Goal: Use online tool/utility: Utilize a website feature to perform a specific function

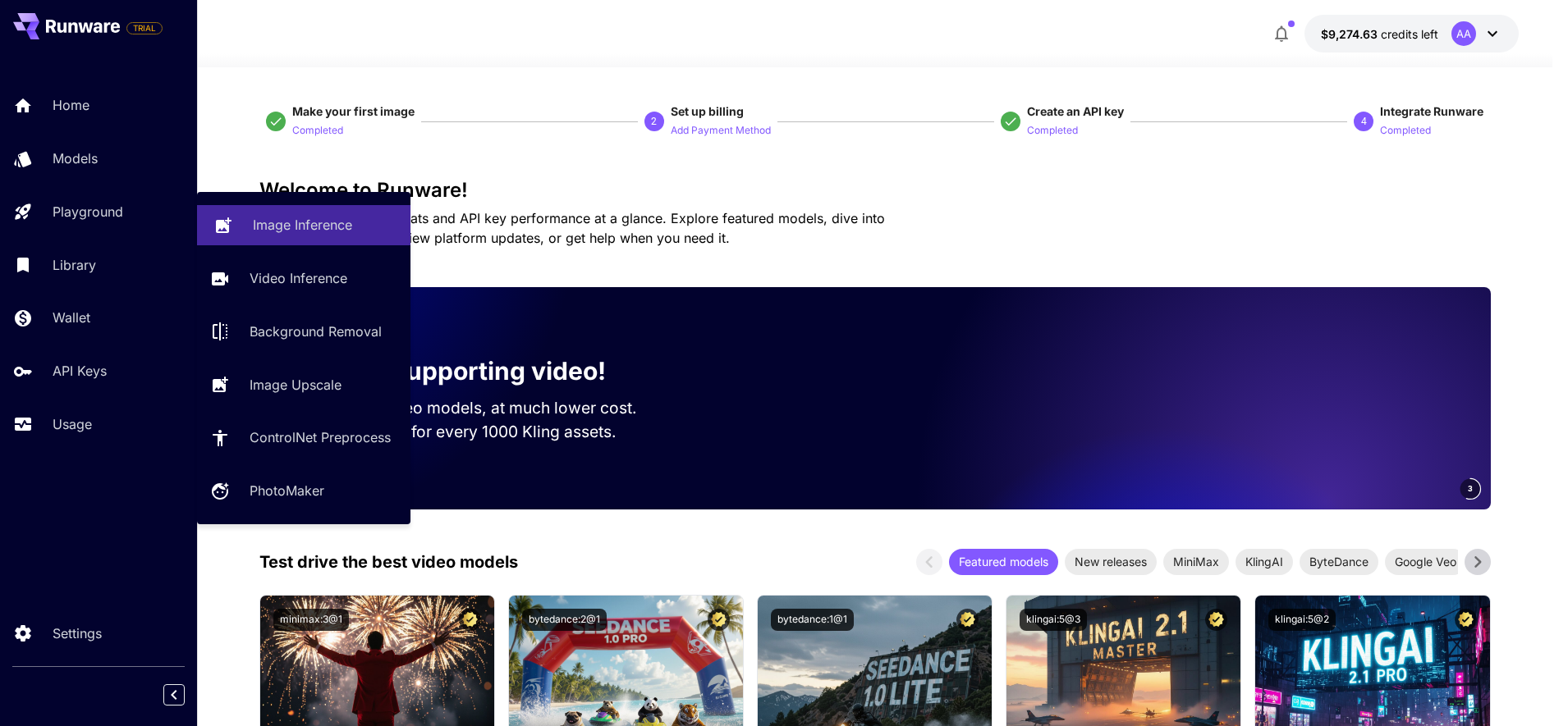
click at [281, 229] on p "Image Inference" at bounding box center [303, 225] width 99 height 20
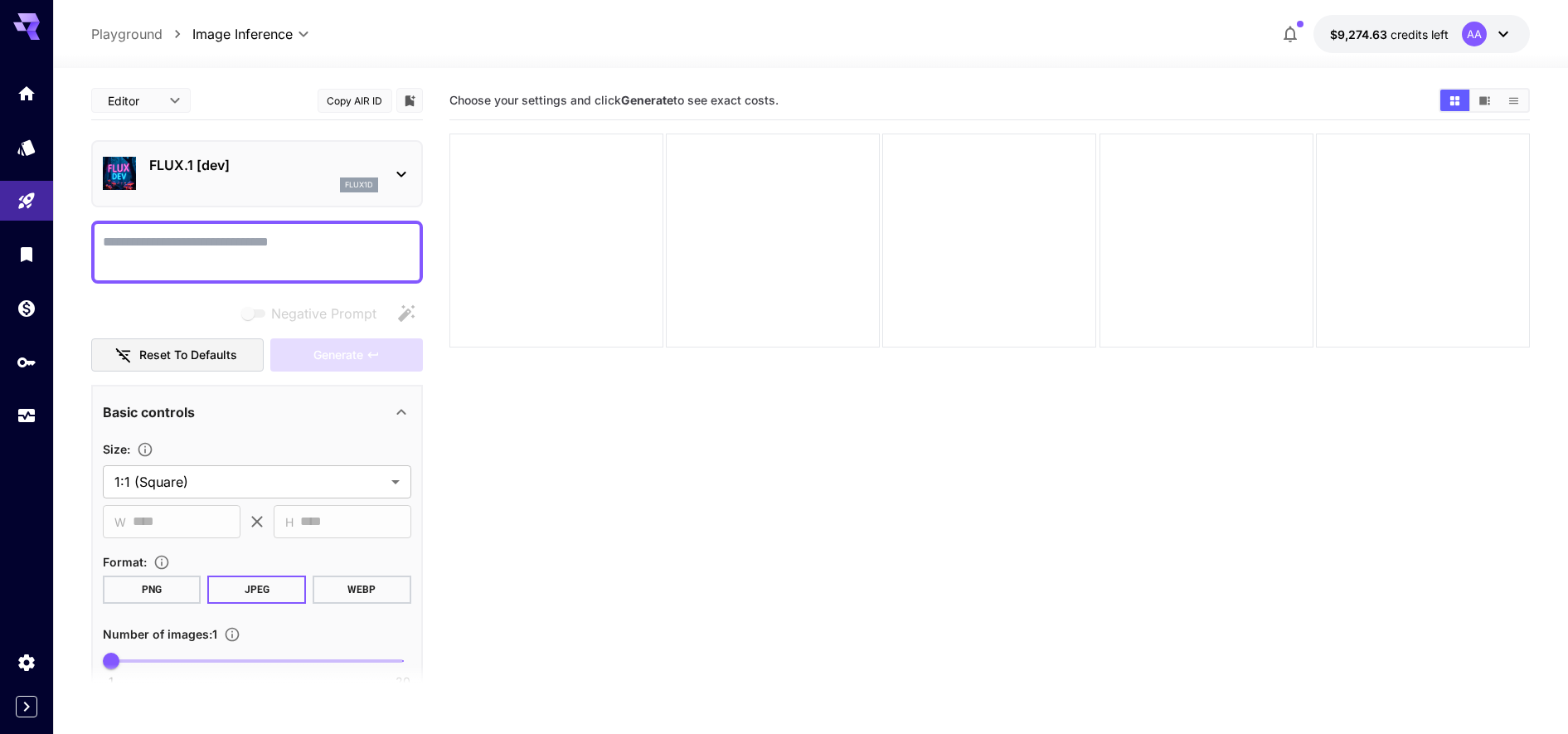
click at [199, 155] on p "FLUX.1 [dev]" at bounding box center [263, 165] width 229 height 20
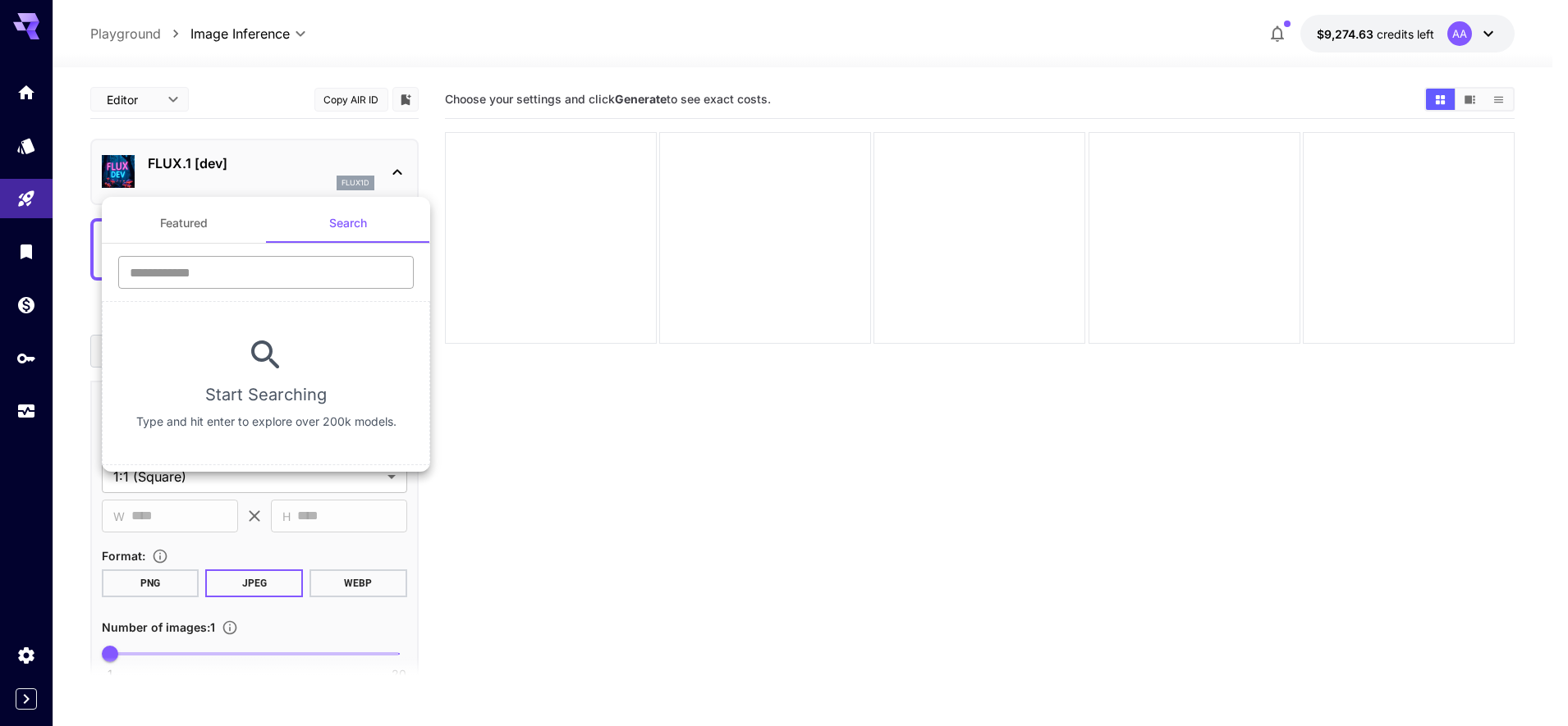
click at [208, 271] on input "text" at bounding box center [266, 272] width 295 height 32
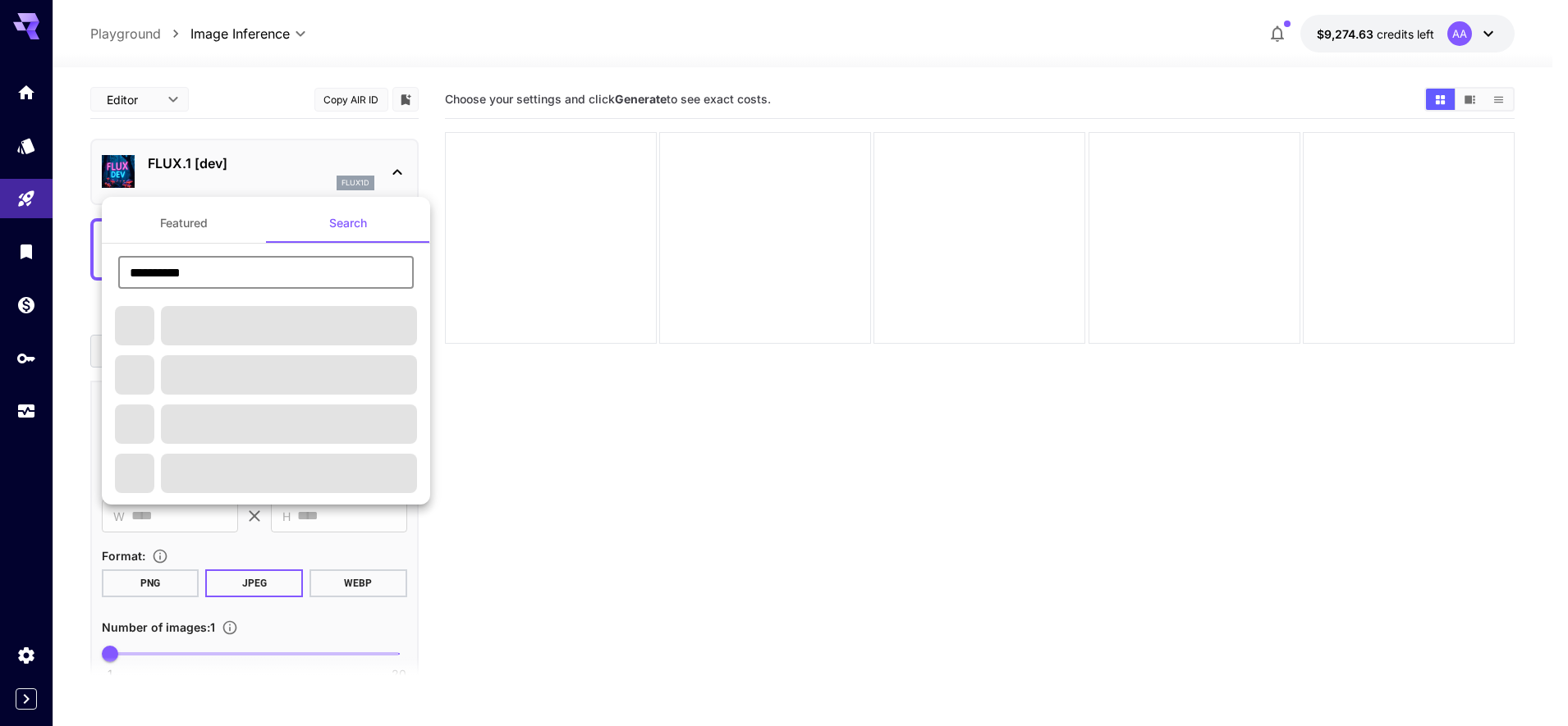
type input "**********"
click at [220, 331] on span at bounding box center [288, 325] width 256 height 39
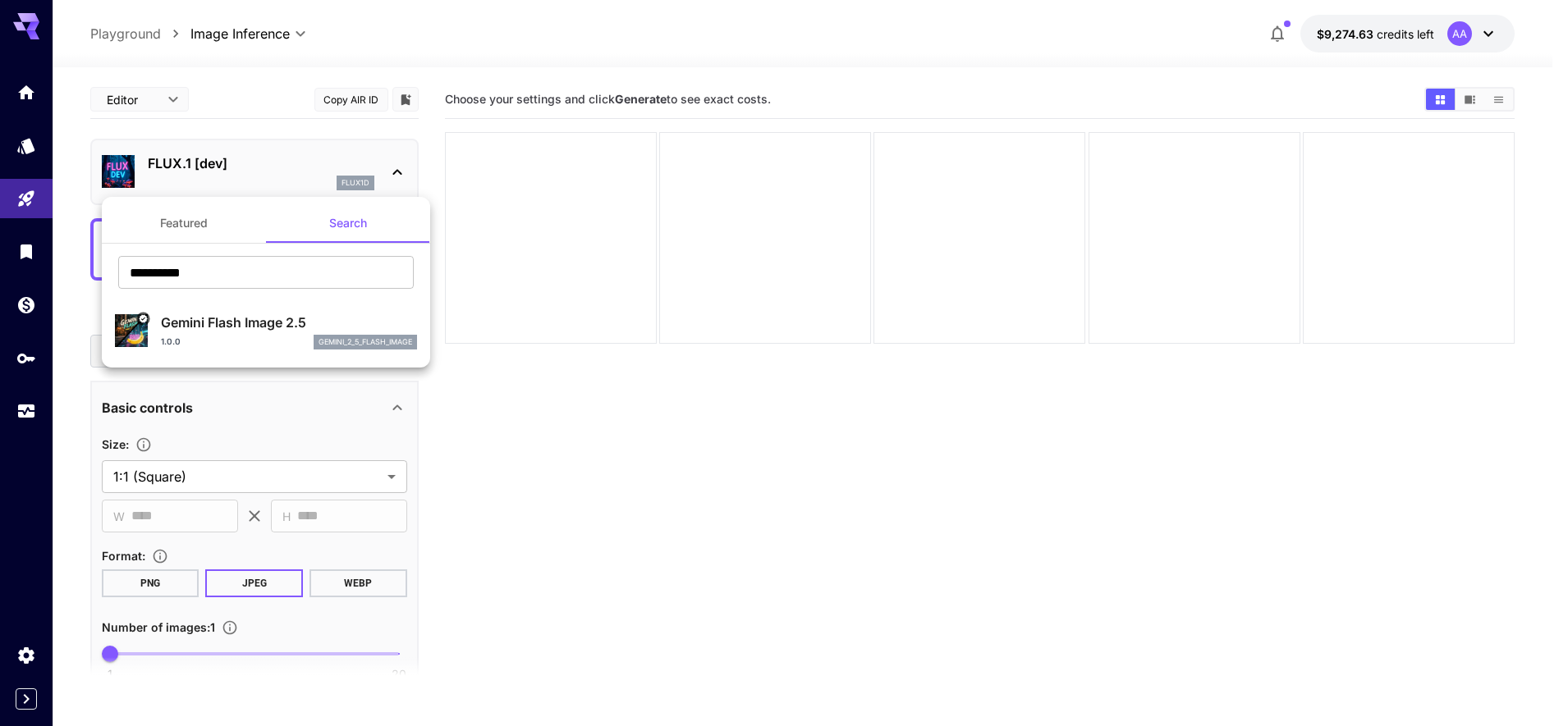
click at [220, 331] on p "Gemini Flash Image 2.5" at bounding box center [288, 323] width 256 height 20
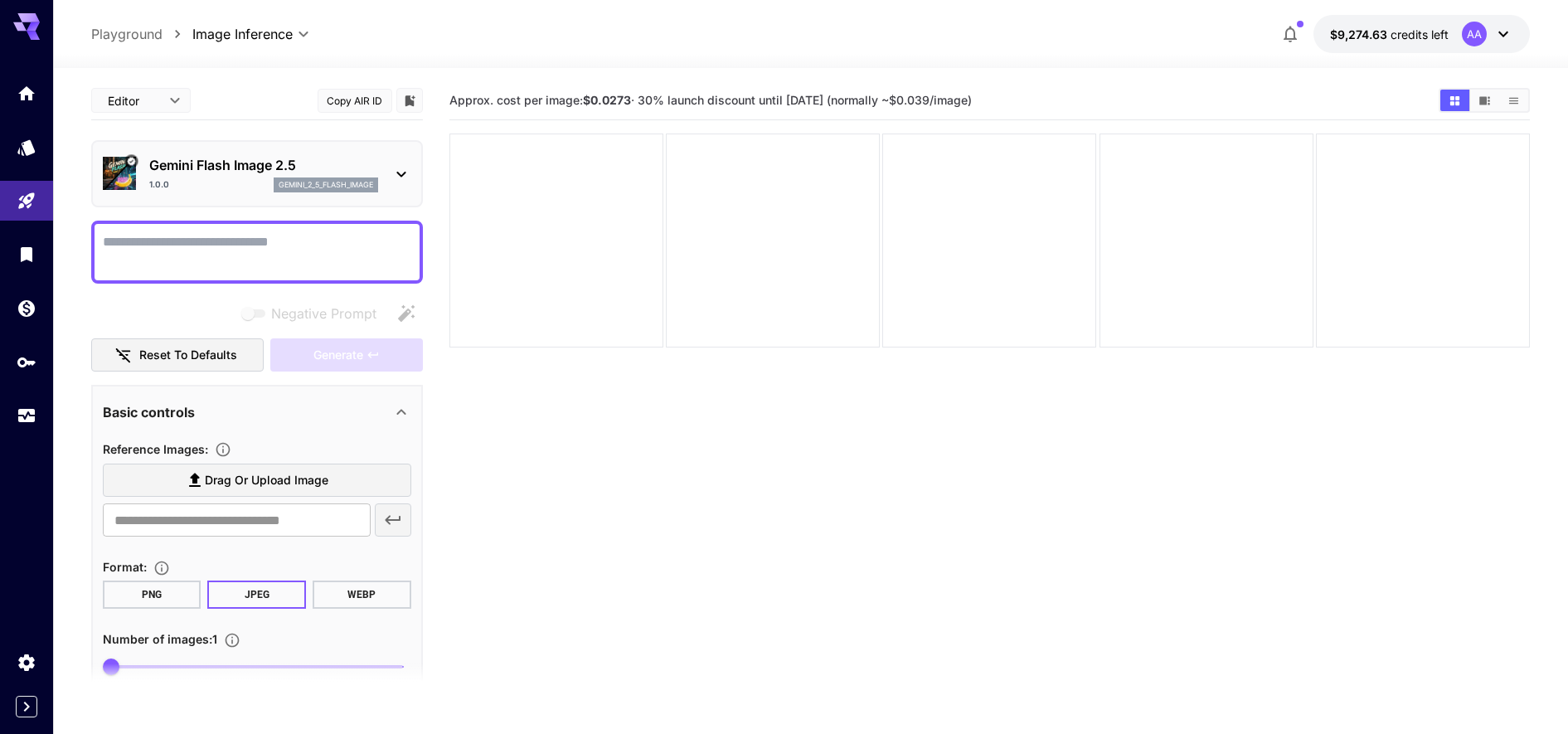
click at [185, 268] on textarea "Negative Prompt" at bounding box center [257, 251] width 309 height 39
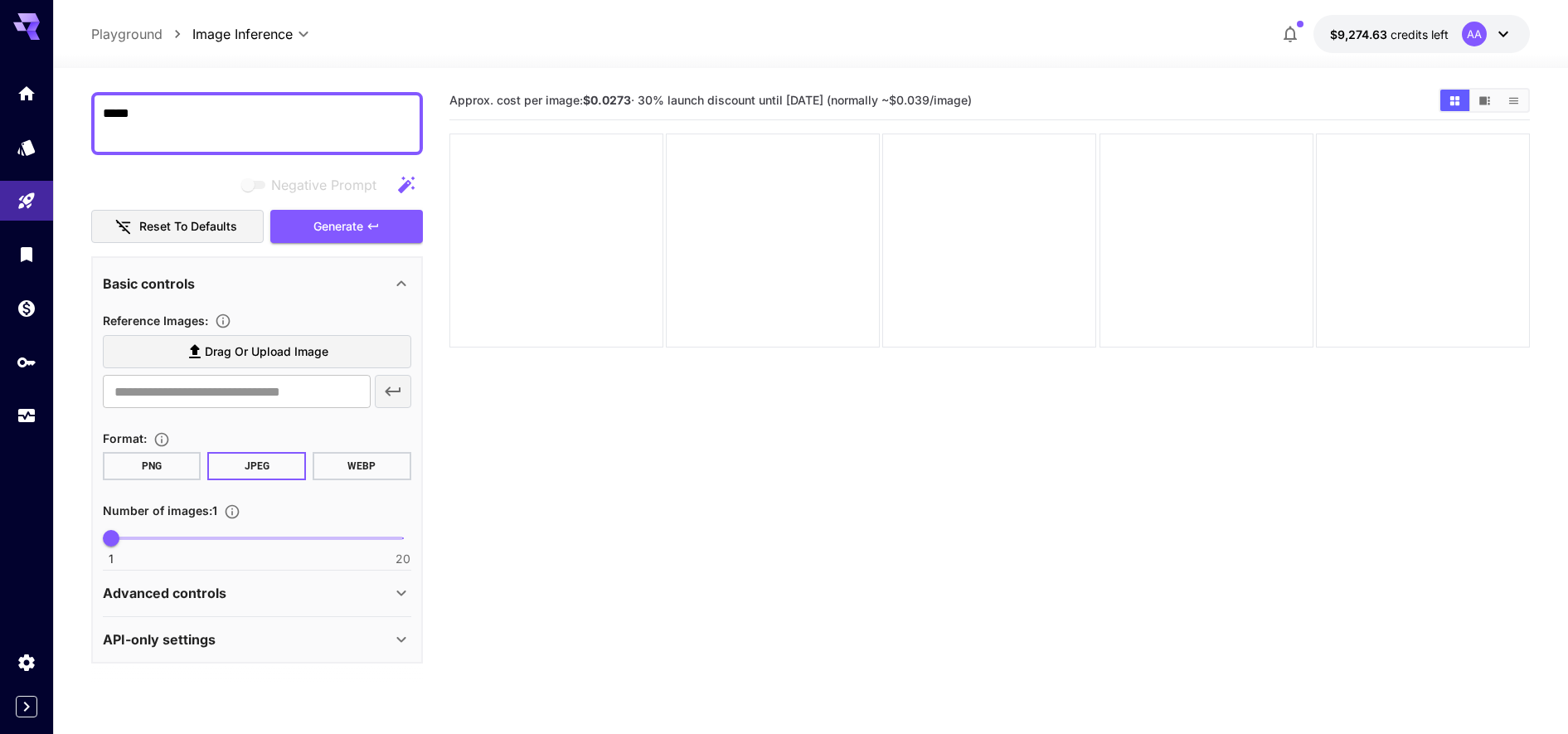
type textarea "*****"
click at [262, 367] on label "Drag or upload image" at bounding box center [257, 351] width 309 height 34
click at [0, 0] on input "Drag or upload image" at bounding box center [0, 0] width 0 height 0
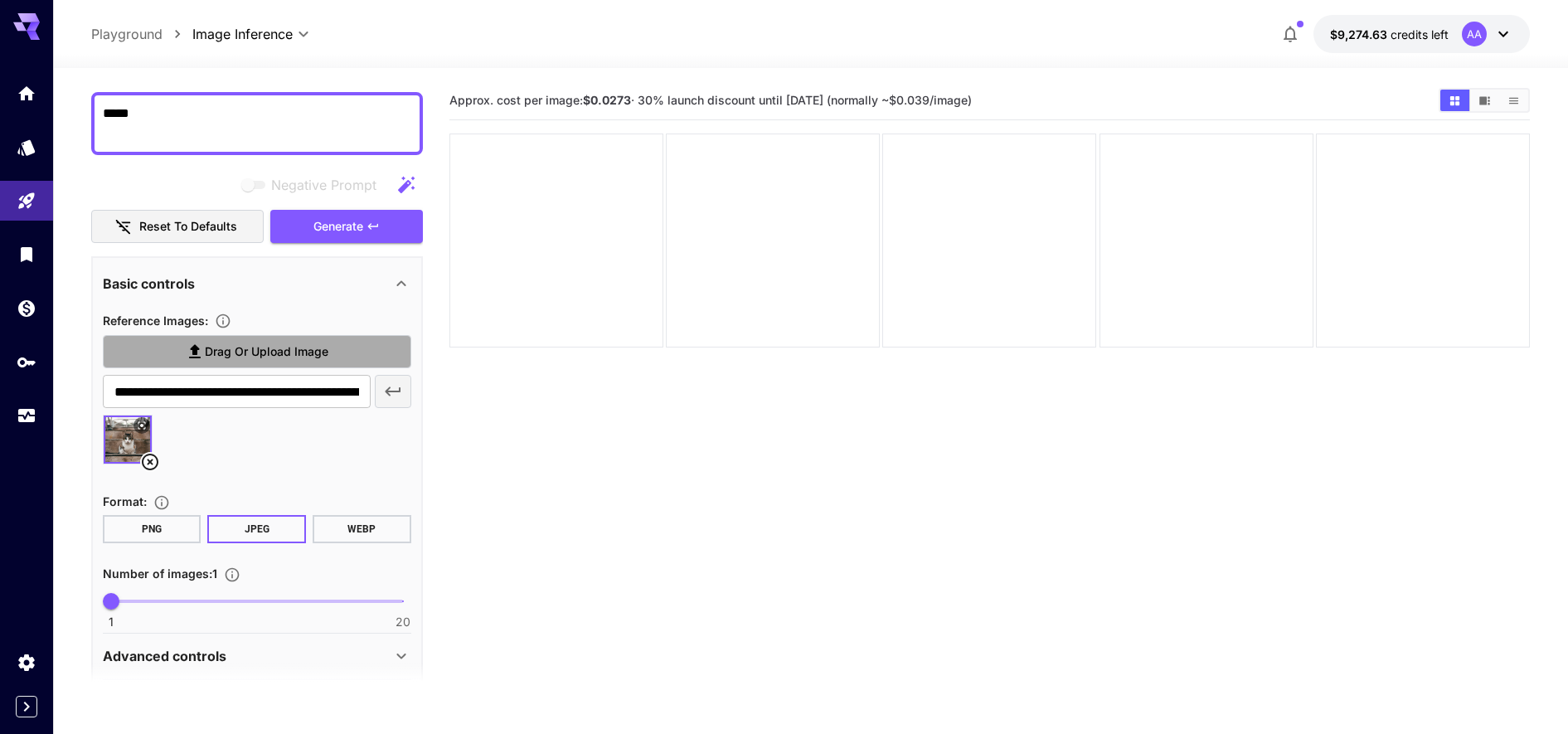
click at [236, 350] on span "Drag or upload image" at bounding box center [266, 352] width 124 height 21
click at [0, 0] on input "Drag or upload image" at bounding box center [0, 0] width 0 height 0
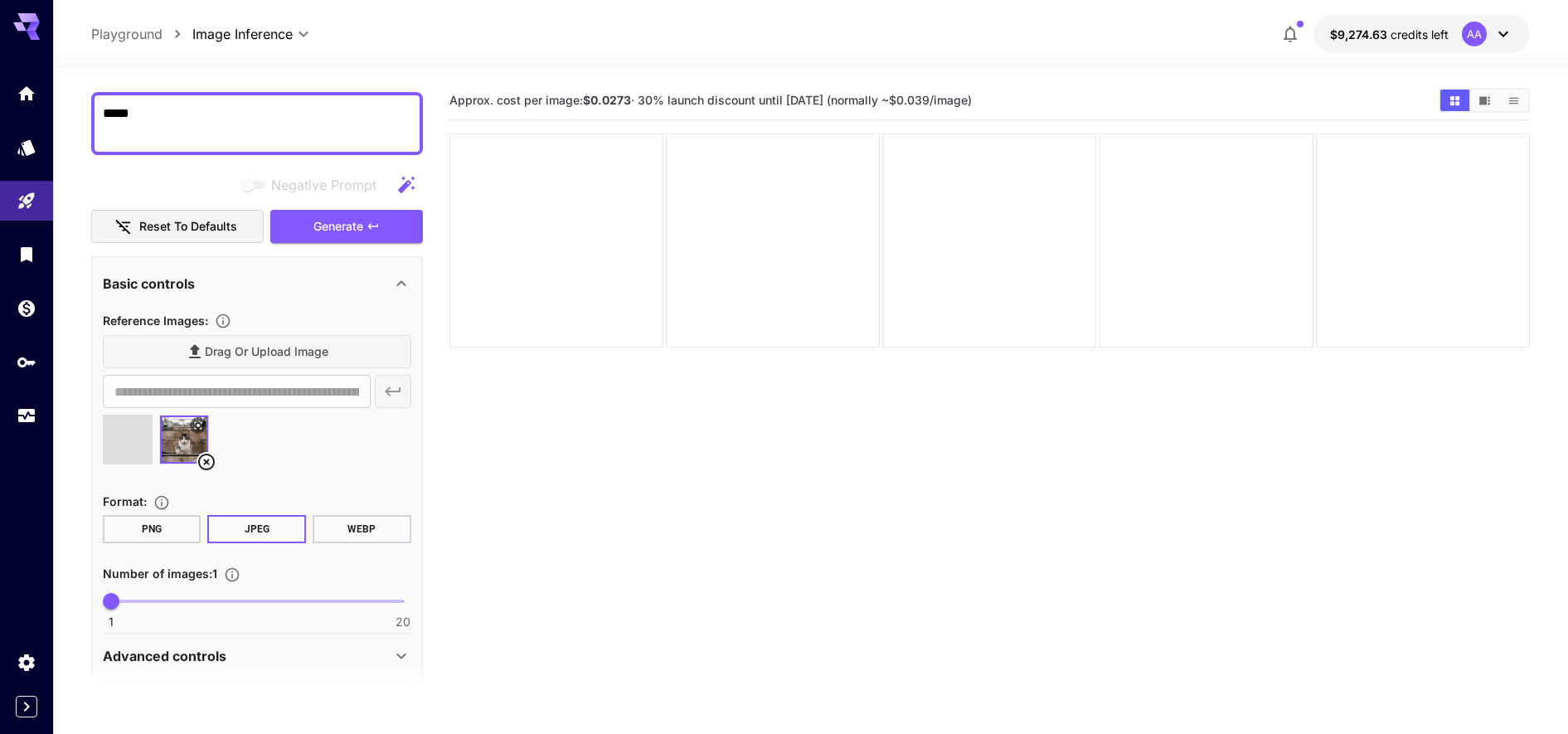
type input "**********"
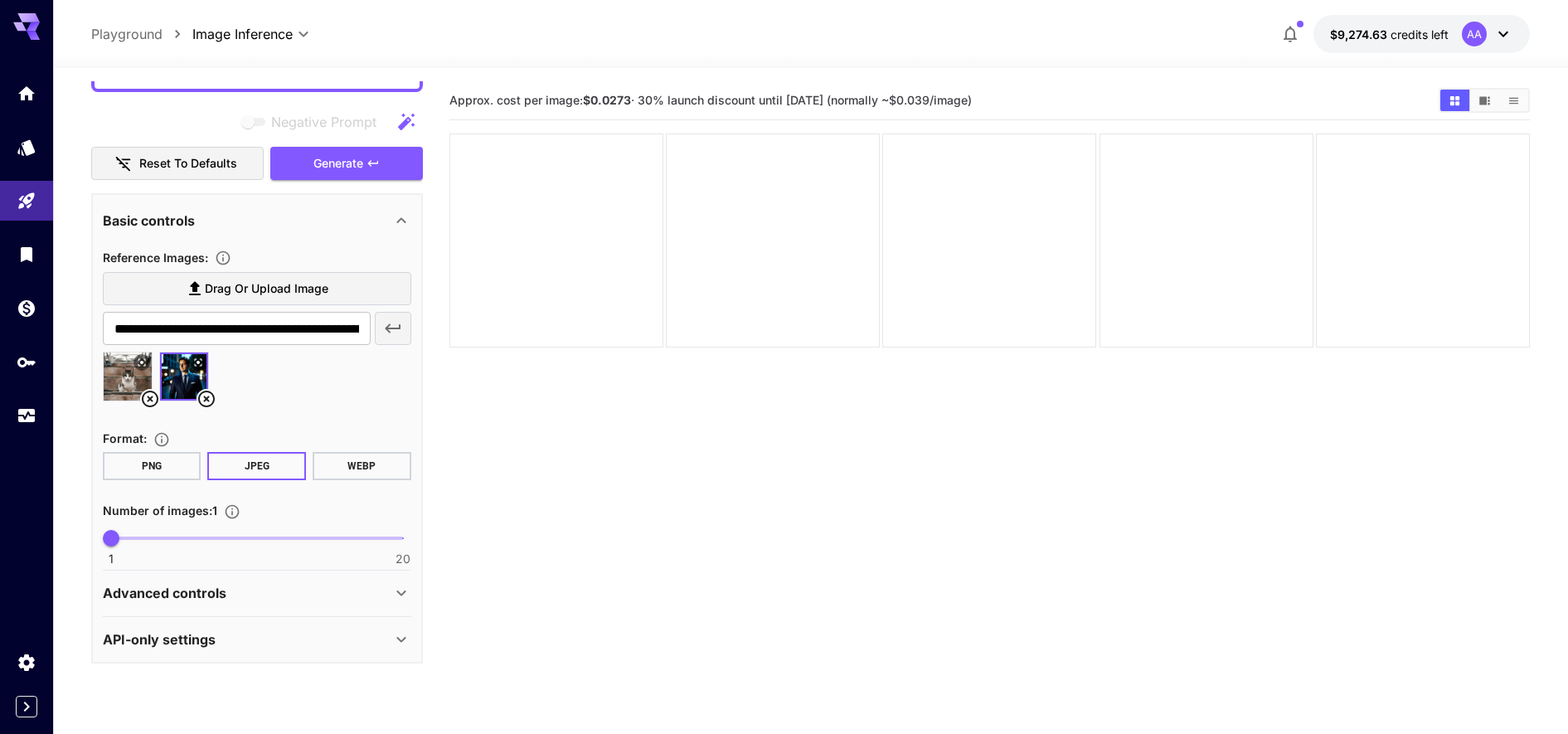
scroll to position [131, 0]
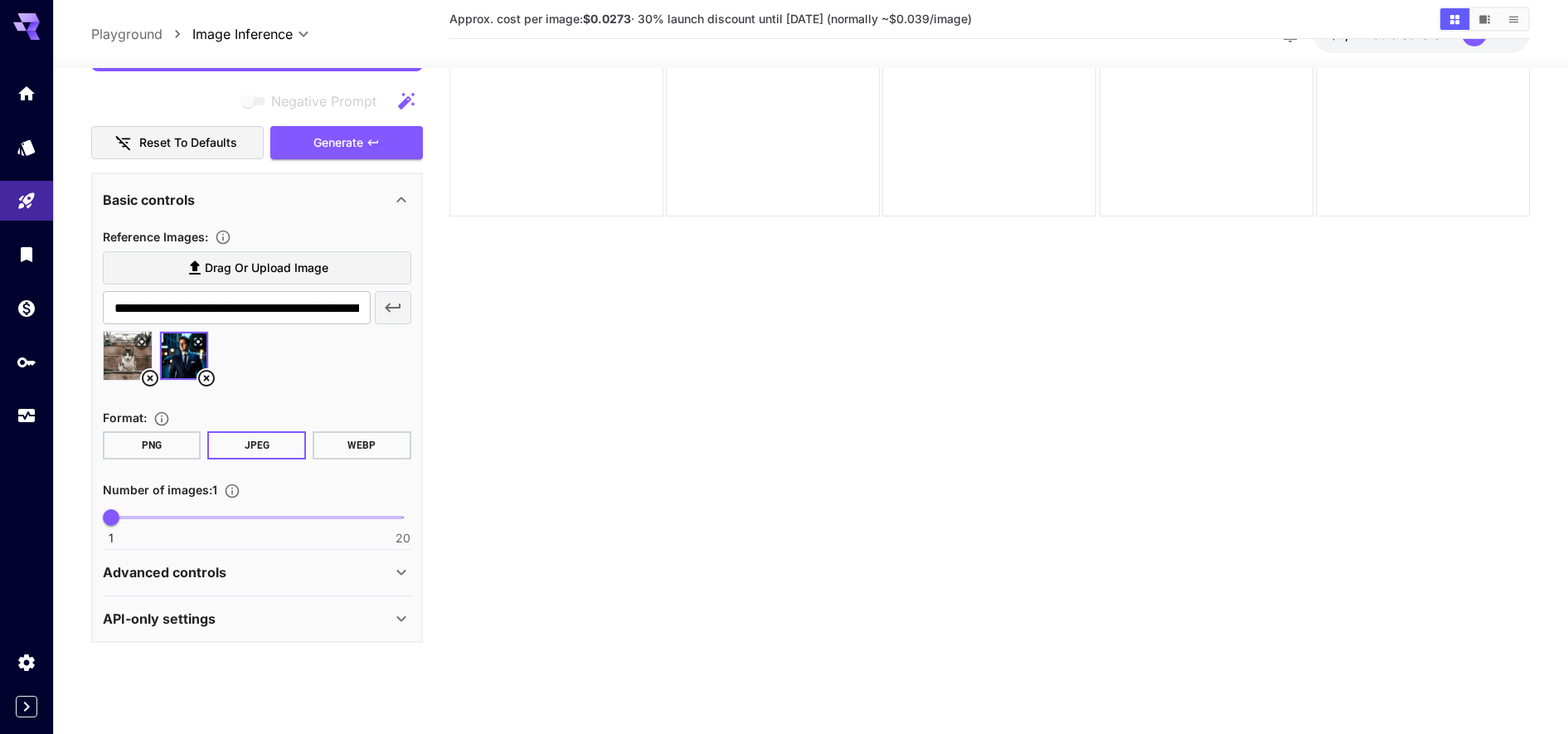
click at [190, 576] on p "Advanced controls" at bounding box center [164, 572] width 124 height 20
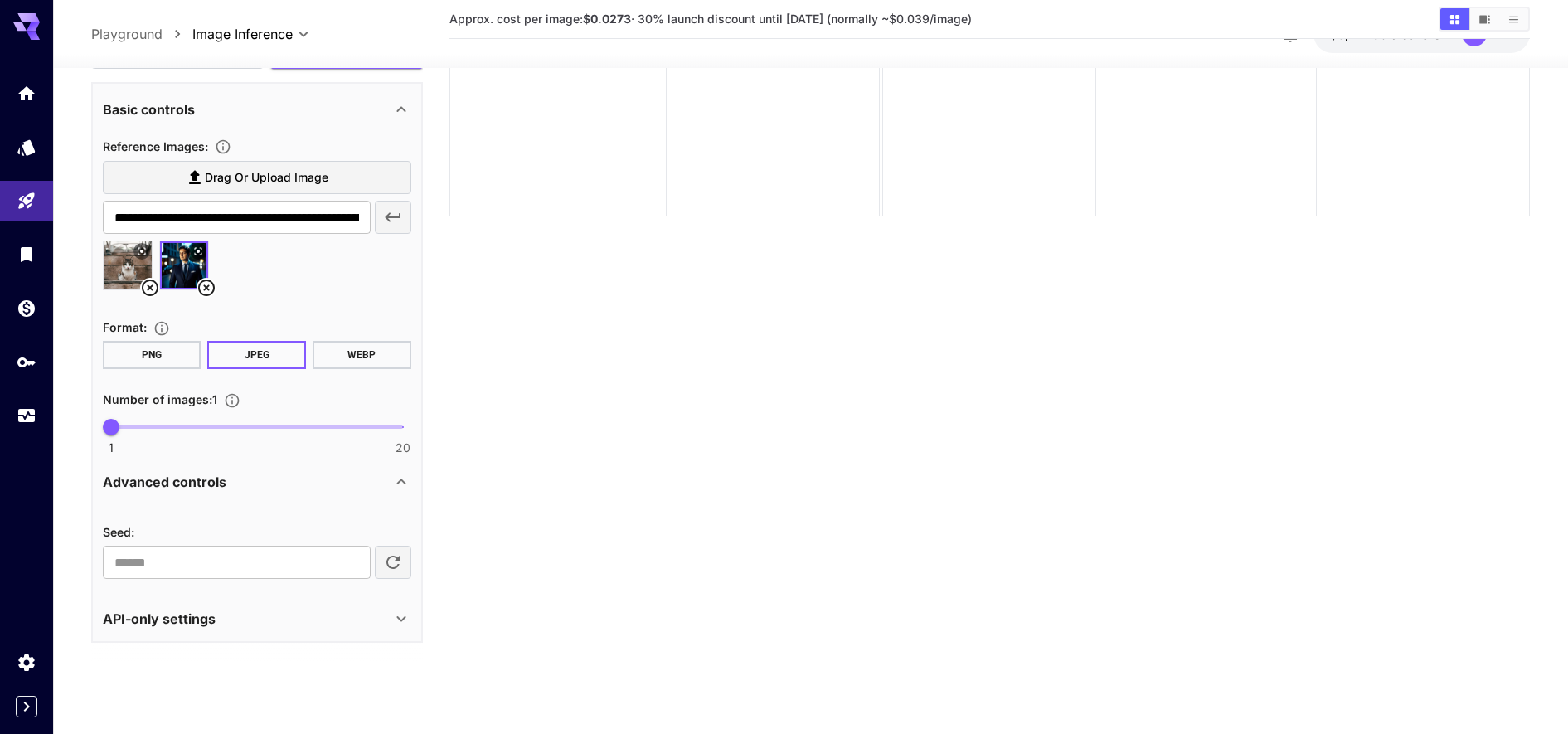
click at [190, 576] on input "number" at bounding box center [236, 562] width 268 height 33
click at [208, 646] on section at bounding box center [257, 663] width 332 height 41
click at [199, 622] on p "API-only settings" at bounding box center [159, 618] width 112 height 20
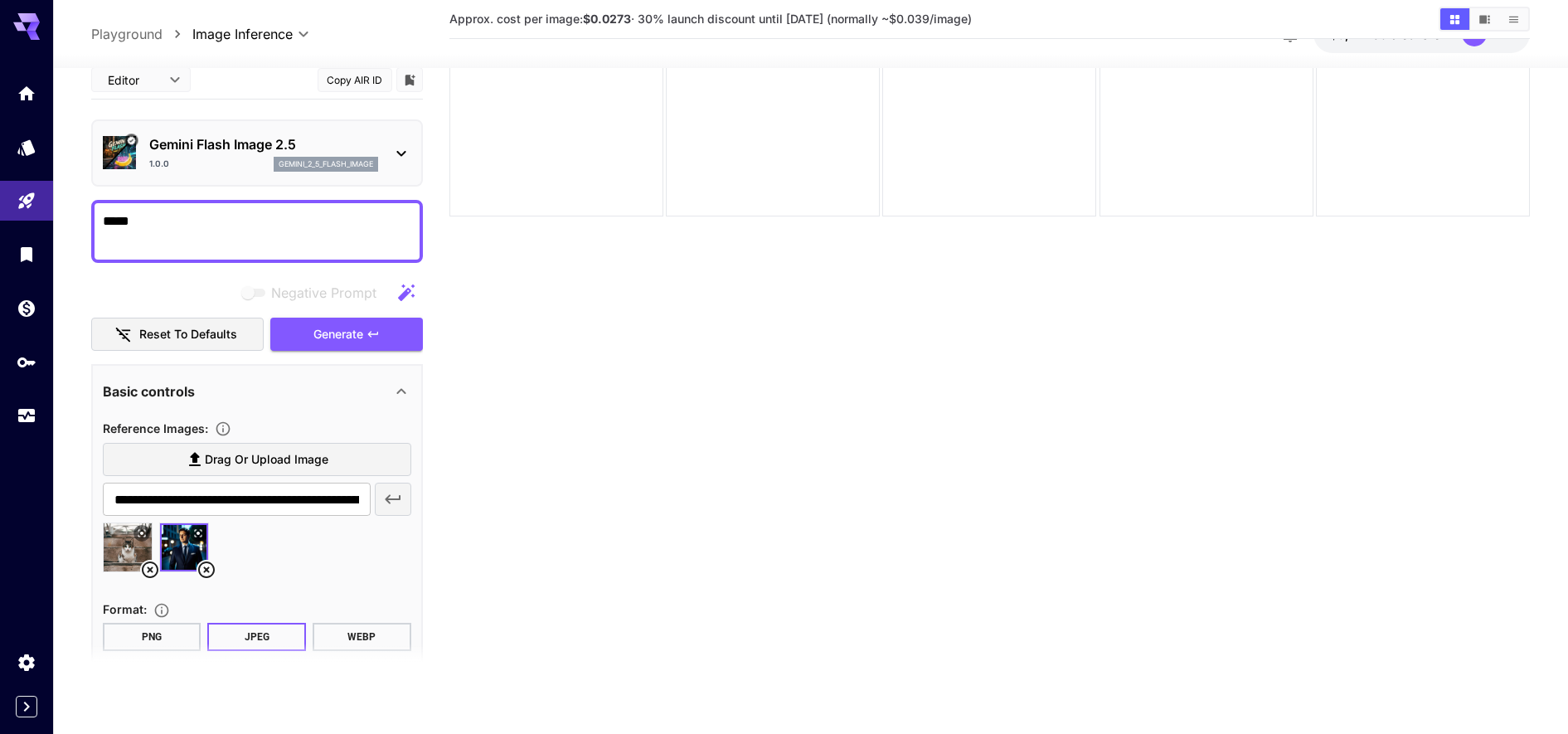
scroll to position [0, 0]
